Goal: Find contact information: Find contact information

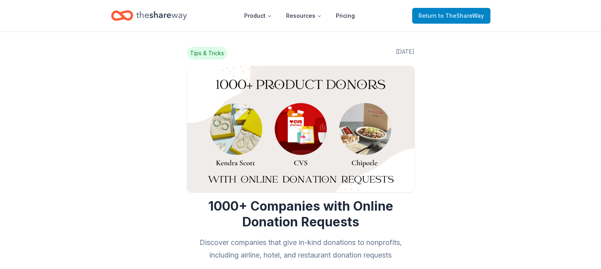
click at [450, 15] on span "to TheShareWay" at bounding box center [461, 15] width 46 height 7
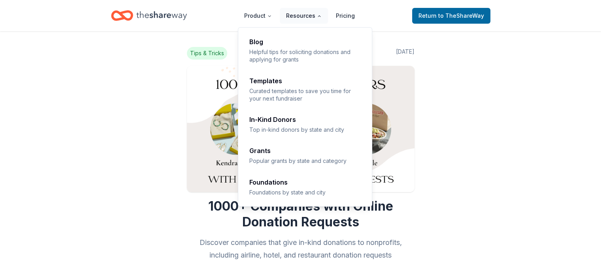
click at [313, 17] on button "Resources" at bounding box center [304, 16] width 48 height 16
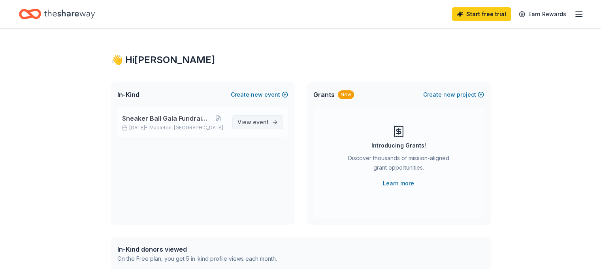
click at [261, 124] on span "event" at bounding box center [261, 122] width 16 height 7
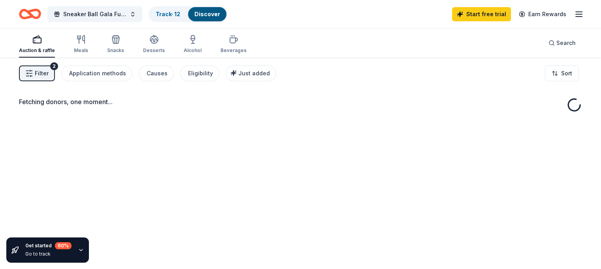
click at [261, 120] on div "Fetching donors, one moment..." at bounding box center [300, 192] width 601 height 269
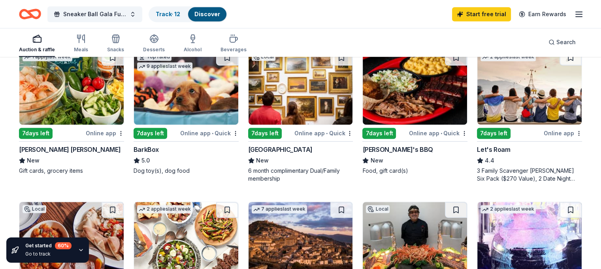
scroll to position [395, 0]
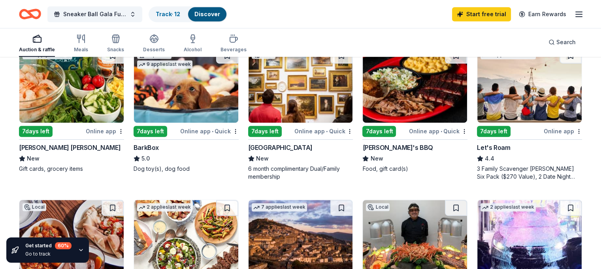
click at [59, 152] on div "[PERSON_NAME] [PERSON_NAME]" at bounding box center [69, 147] width 101 height 9
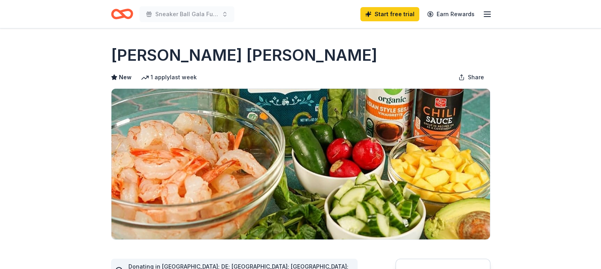
drag, startPoint x: 213, startPoint y: 59, endPoint x: 161, endPoint y: 58, distance: 52.5
click at [161, 59] on div "[PERSON_NAME] [PERSON_NAME]" at bounding box center [300, 55] width 379 height 22
click at [168, 54] on h1 "[PERSON_NAME] [PERSON_NAME]" at bounding box center [244, 55] width 266 height 22
click at [225, 65] on div "[PERSON_NAME] [PERSON_NAME]" at bounding box center [300, 55] width 379 height 22
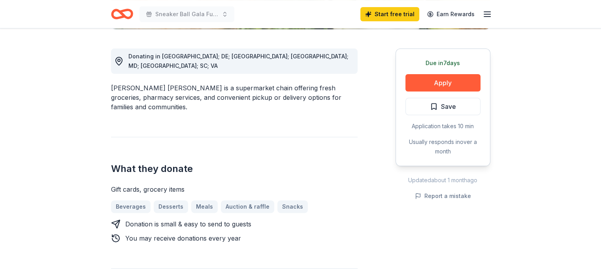
scroll to position [197, 0]
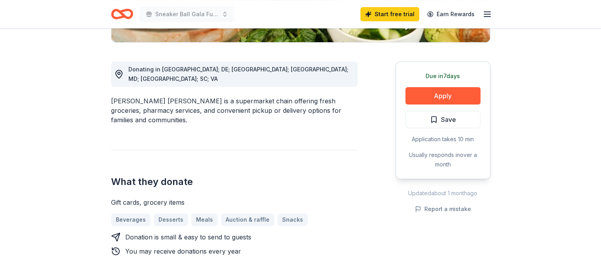
click at [150, 96] on div "[PERSON_NAME] [PERSON_NAME] is a supermarket chain offering fresh groceries, ph…" at bounding box center [234, 110] width 246 height 28
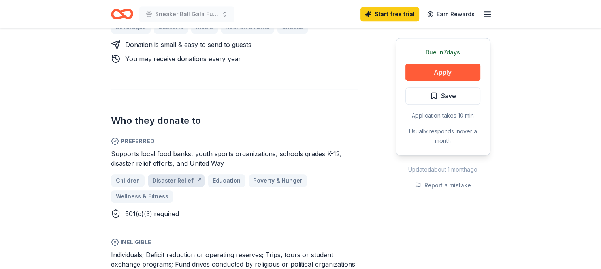
scroll to position [395, 0]
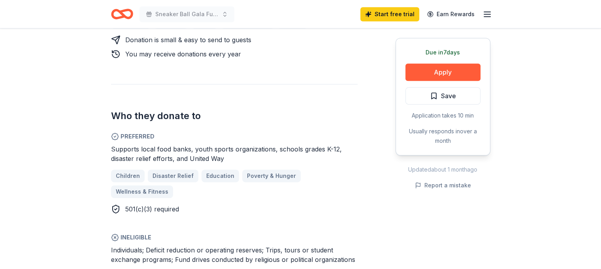
click at [0, 88] on div "Due [DATE] Share [PERSON_NAME] [PERSON_NAME] New 1 apply last week Share Donati…" at bounding box center [300, 183] width 601 height 1099
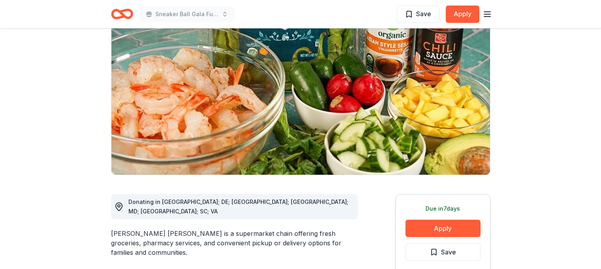
scroll to position [0, 0]
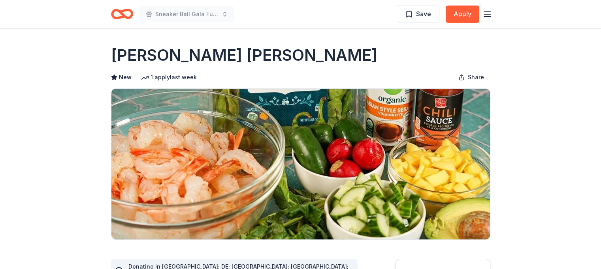
click at [486, 14] on line "button" at bounding box center [487, 14] width 6 height 0
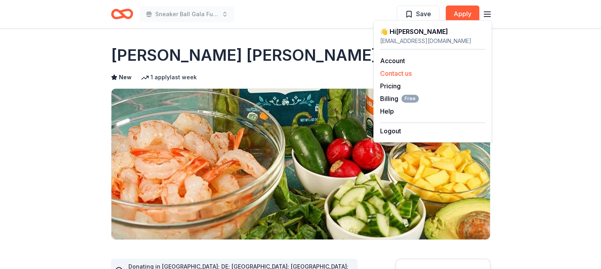
click at [406, 75] on button "Contact us" at bounding box center [396, 73] width 32 height 9
